Goal: Check status: Check status

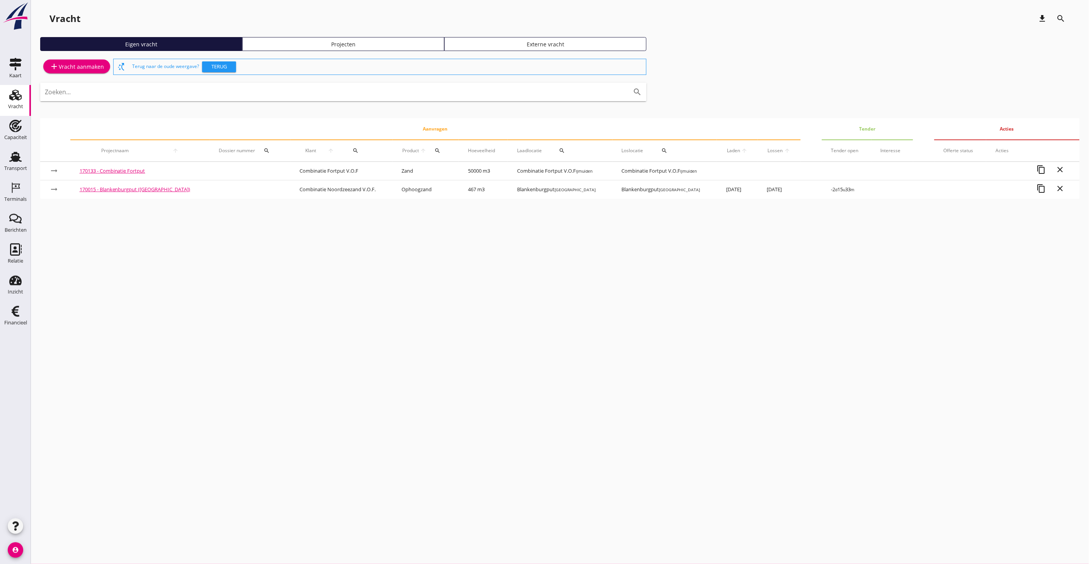
click at [16, 153] on use at bounding box center [15, 157] width 12 height 10
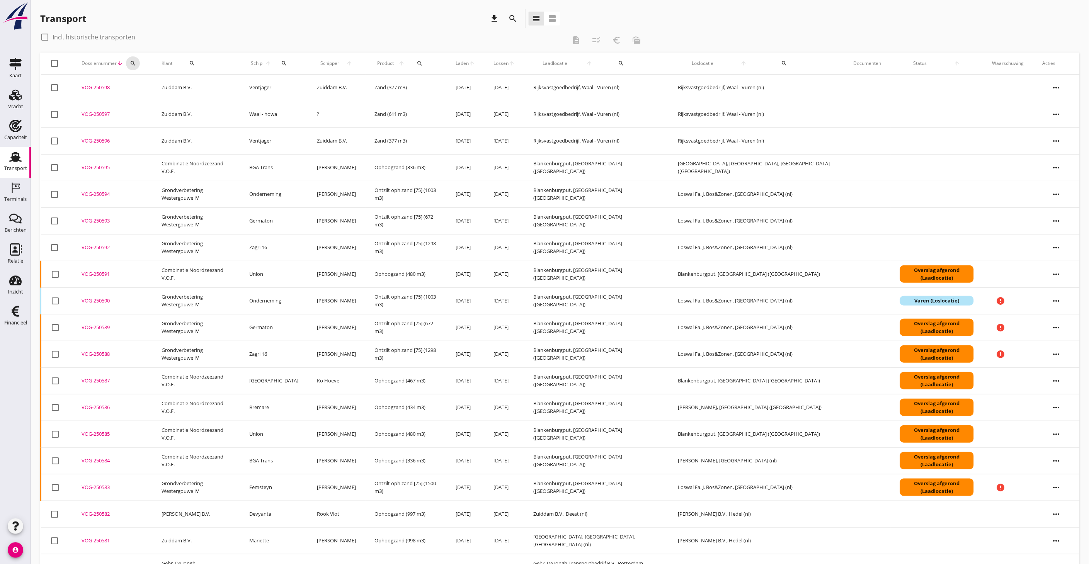
drag, startPoint x: 133, startPoint y: 63, endPoint x: 136, endPoint y: 66, distance: 4.4
click at [133, 63] on icon "search" at bounding box center [133, 63] width 6 height 6
click at [147, 86] on input "Zoeken op dossiernummer..." at bounding box center [169, 86] width 80 height 12
paste input "250332"
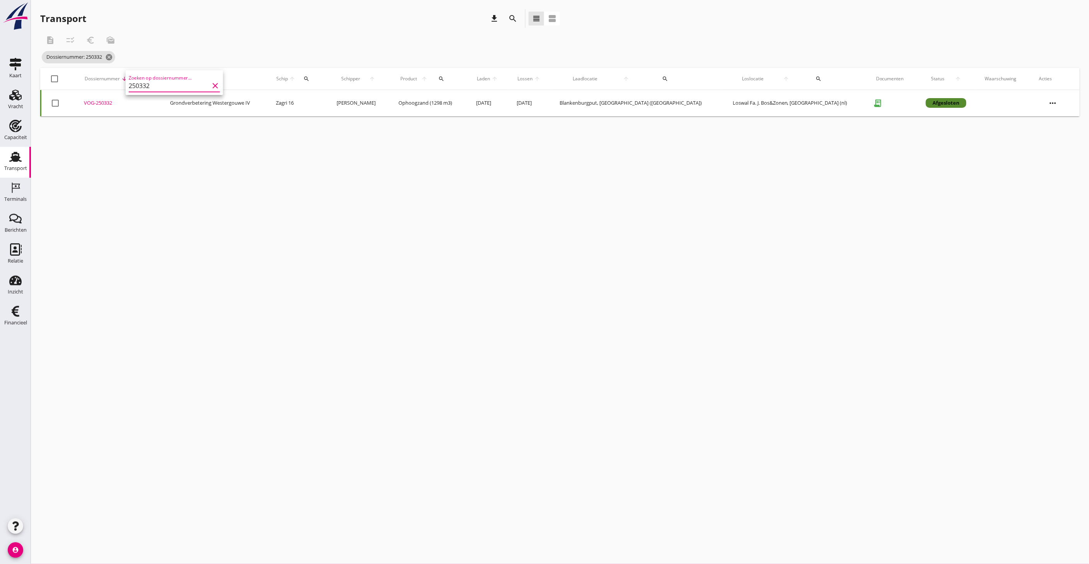
type input "250332"
click at [211, 84] on icon "clear" at bounding box center [215, 85] width 9 height 9
click at [159, 80] on input "Zoeken op dossiernummer..." at bounding box center [169, 86] width 80 height 12
paste input "250333"
click at [109, 103] on div "VOG-250333" at bounding box center [133, 103] width 85 height 8
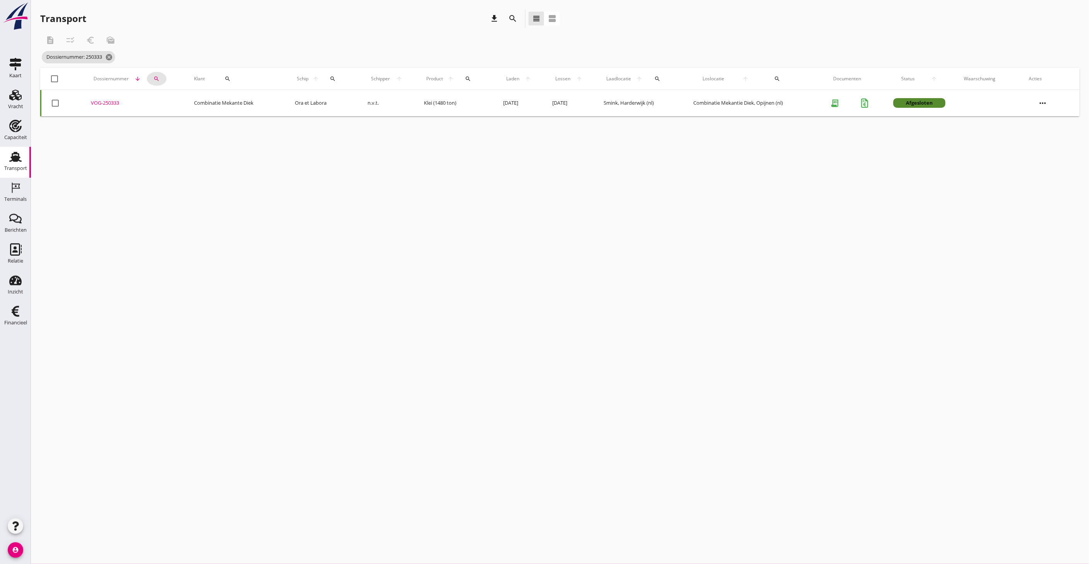
click at [150, 77] on div "search" at bounding box center [157, 79] width 20 height 6
click at [172, 99] on input "250333" at bounding box center [188, 101] width 80 height 12
drag, startPoint x: 172, startPoint y: 99, endPoint x: 147, endPoint y: 100, distance: 25.5
click at [147, 100] on div "Zoeken op dossiernummer... 250333 clear" at bounding box center [193, 98] width 97 height 25
paste input "9"
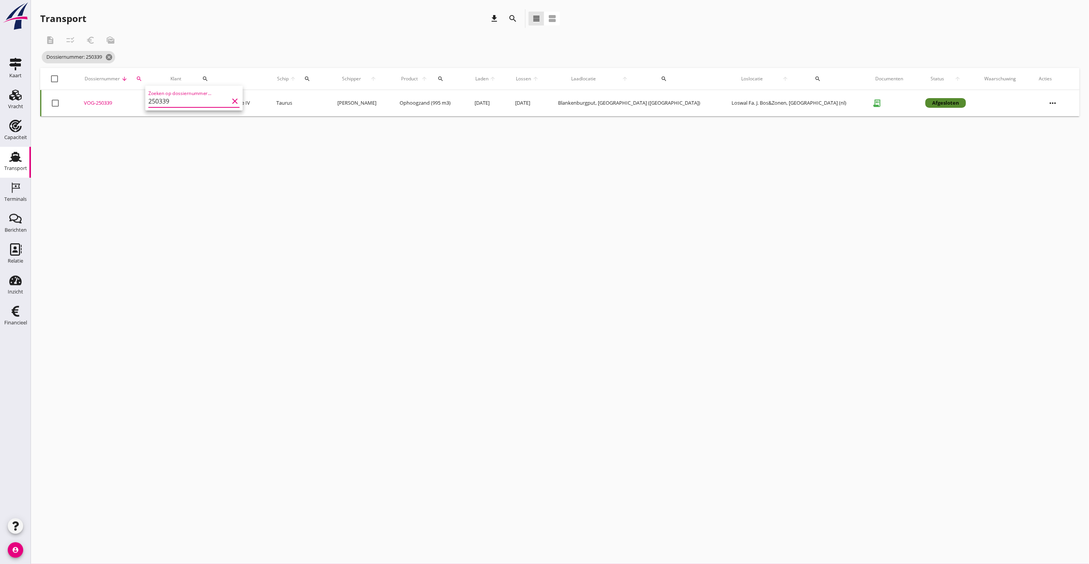
type input "250339"
click at [294, 183] on div "cancel You are impersonating another user. Transport download search view_headl…" at bounding box center [560, 282] width 1058 height 564
click at [111, 98] on td "VOG-250339 upload_file Drop hier uw bestand om het aan het dossier toe te voegen" at bounding box center [118, 103] width 86 height 26
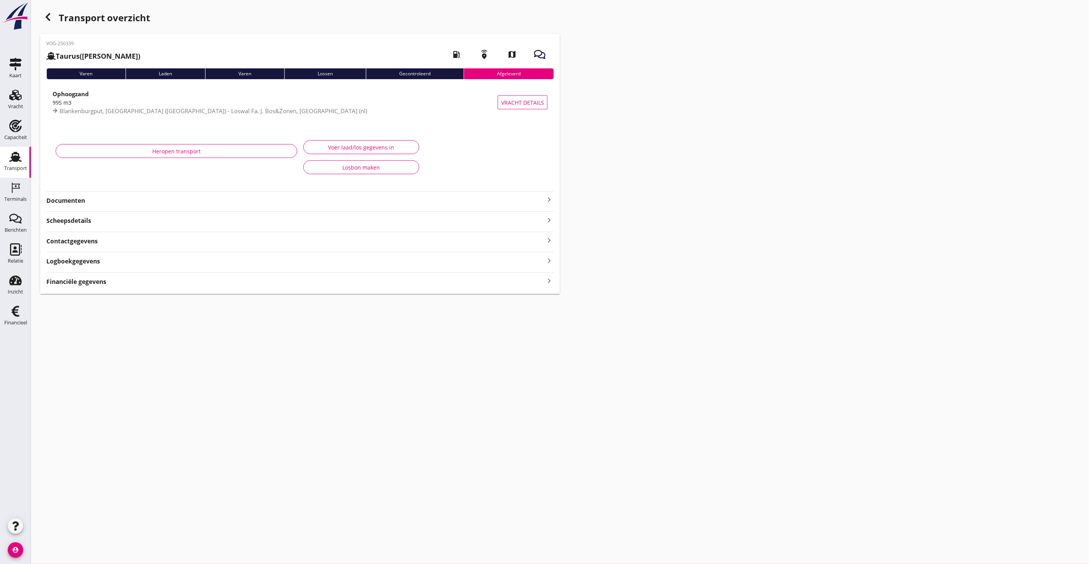
click at [107, 202] on strong "Documenten" at bounding box center [295, 200] width 498 height 9
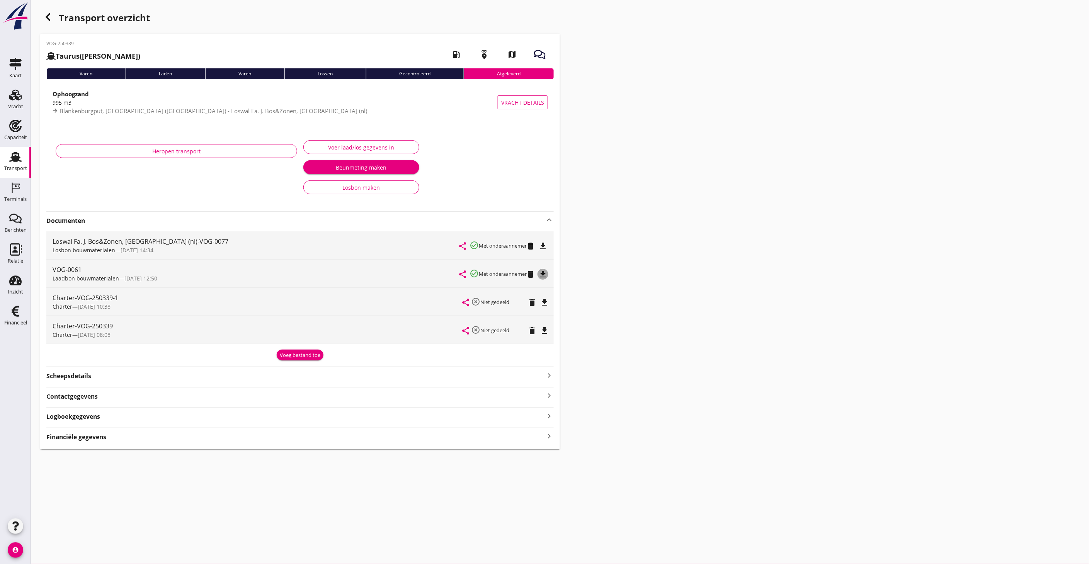
click at [542, 273] on icon "file_download" at bounding box center [542, 274] width 9 height 9
click at [542, 245] on icon "file_download" at bounding box center [542, 245] width 9 height 9
